Goal: Task Accomplishment & Management: Use online tool/utility

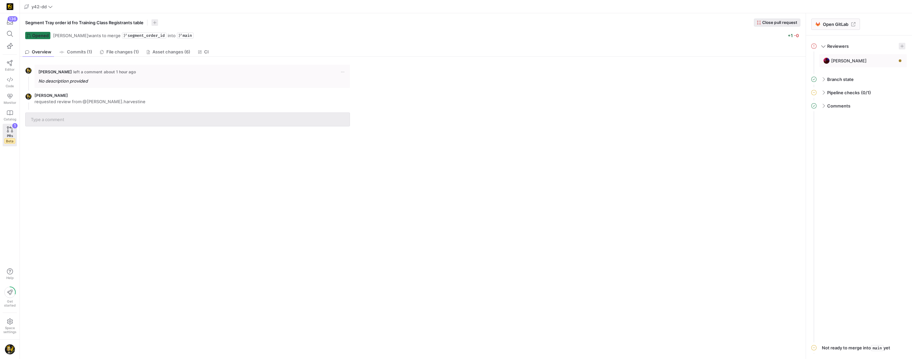
click at [770, 22] on span "Close pull request" at bounding box center [779, 22] width 35 height 5
click at [9, 66] on link "Editor" at bounding box center [10, 65] width 14 height 17
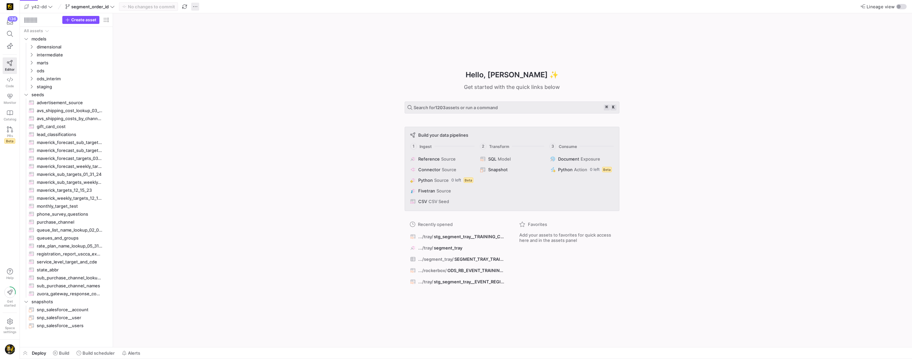
click at [199, 5] on span "button" at bounding box center [195, 7] width 8 height 8
click at [225, 98] on button "Delete branch" at bounding box center [219, 102] width 54 height 11
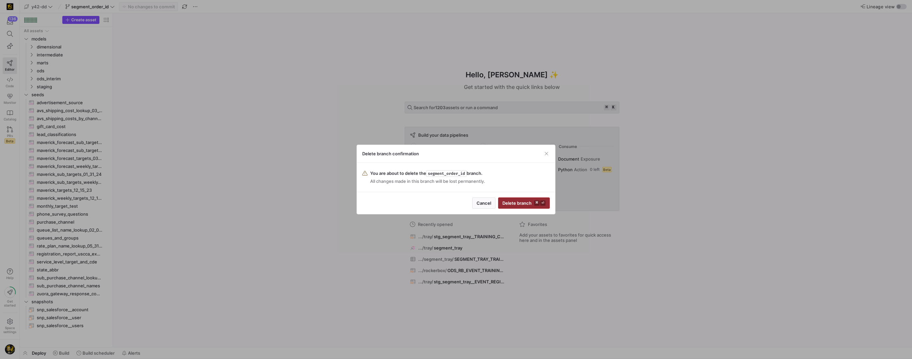
click at [518, 203] on span "Delete branch ⌘ ⏎" at bounding box center [523, 202] width 43 height 5
